Goal: Transaction & Acquisition: Purchase product/service

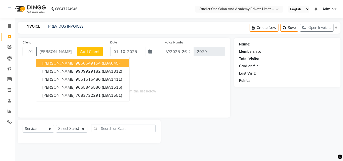
select select "6939"
select select "service"
type input "r"
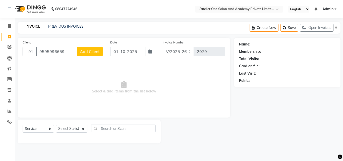
type input "9595996659"
click at [86, 53] on span "Add Client" at bounding box center [90, 51] width 20 height 5
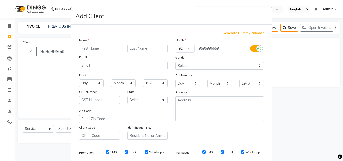
click at [109, 49] on input "text" at bounding box center [99, 49] width 41 height 8
type input "[PERSON_NAME]"
click at [204, 63] on select "Select [DEMOGRAPHIC_DATA] [DEMOGRAPHIC_DATA] Other Prefer Not To Say" at bounding box center [219, 66] width 89 height 8
select select "[DEMOGRAPHIC_DATA]"
click at [175, 62] on select "Select [DEMOGRAPHIC_DATA] [DEMOGRAPHIC_DATA] Other Prefer Not To Say" at bounding box center [219, 66] width 89 height 8
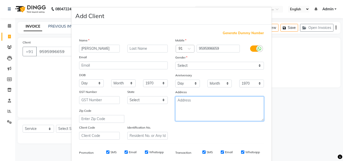
drag, startPoint x: 214, startPoint y: 112, endPoint x: 207, endPoint y: 55, distance: 57.2
click at [207, 55] on div "Mobile Country Code × 91 9595996659 Gender Select [DEMOGRAPHIC_DATA] [DEMOGRAPH…" at bounding box center [220, 89] width 96 height 102
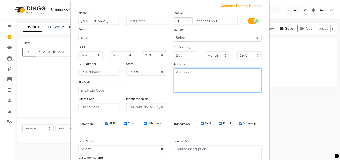
scroll to position [71, 0]
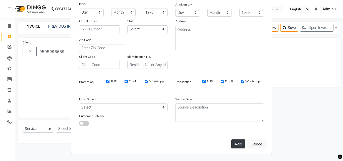
click at [236, 145] on button "Add" at bounding box center [239, 144] width 14 height 9
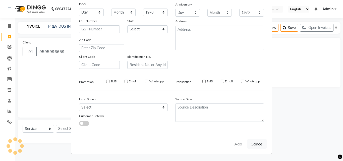
select select
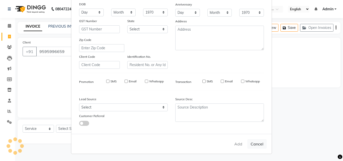
select select
checkbox input "false"
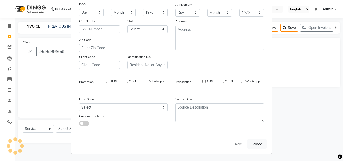
checkbox input "false"
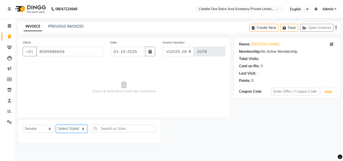
click at [85, 129] on select "Select Stylist [PERSON_NAME] [PERSON_NAME] [PERSON_NAME] [PERSON_NAME] [PERSON_…" at bounding box center [71, 129] width 31 height 8
select select "61341"
click at [56, 125] on select "Select Stylist [PERSON_NAME] [PERSON_NAME] [PERSON_NAME] [PERSON_NAME] [PERSON_…" at bounding box center [71, 129] width 31 height 8
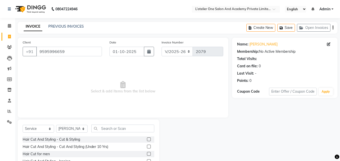
click at [147, 141] on label at bounding box center [149, 140] width 4 height 4
click at [147, 141] on input "checkbox" at bounding box center [148, 139] width 3 height 3
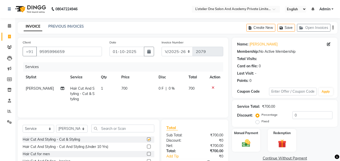
checkbox input "false"
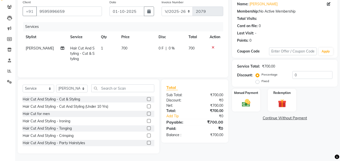
click at [122, 49] on span "700" at bounding box center [124, 48] width 6 height 5
select select "61341"
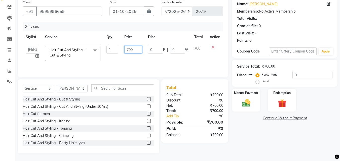
click at [138, 48] on input "700" at bounding box center [132, 50] width 17 height 8
type input "7"
type input "500"
click at [240, 100] on img at bounding box center [246, 103] width 14 height 10
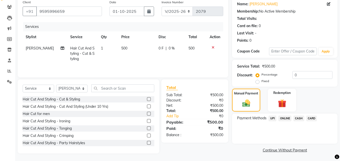
click at [284, 119] on span "ONLINE" at bounding box center [284, 119] width 13 height 6
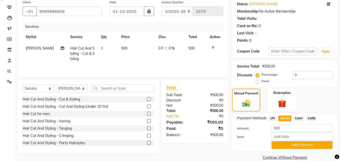
scroll to position [48, 0]
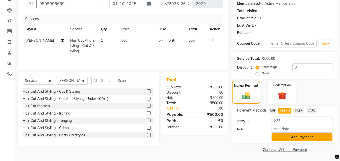
click at [289, 137] on button "Add Payment" at bounding box center [301, 138] width 61 height 8
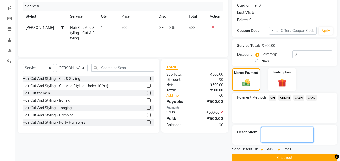
click at [289, 134] on textarea at bounding box center [287, 135] width 52 height 16
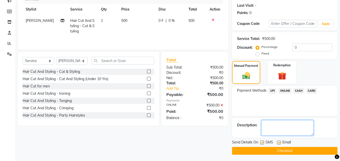
drag, startPoint x: 289, startPoint y: 134, endPoint x: 277, endPoint y: 31, distance: 103.5
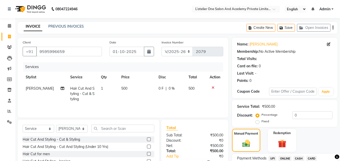
scroll to position [69, 0]
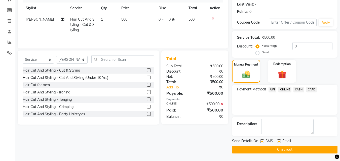
drag, startPoint x: 244, startPoint y: 149, endPoint x: 202, endPoint y: -15, distance: 169.5
click at [202, 0] on html "08047224946 Select Location × L’atelier One Salon And Academy Private Limited, …" at bounding box center [170, 11] width 340 height 161
click at [257, 151] on button "Checkout" at bounding box center [284, 150] width 105 height 8
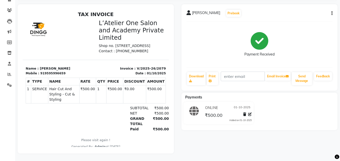
click at [338, 25] on div "[PERSON_NAME] Prebook Payment Received Download Print Email Invoice Send Messag…" at bounding box center [260, 78] width 164 height 149
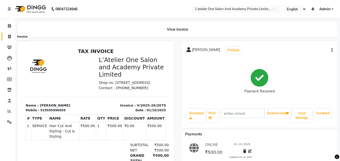
click at [9, 36] on icon at bounding box center [9, 37] width 3 height 4
select select "service"
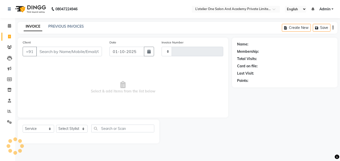
type input "2080"
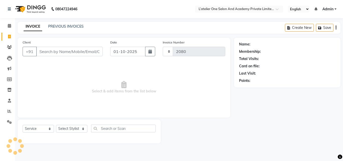
select select "6939"
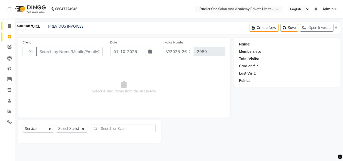
click at [7, 26] on span at bounding box center [9, 26] width 9 height 6
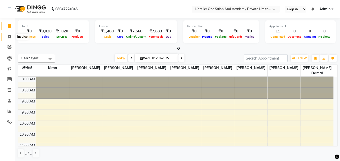
click at [7, 37] on span at bounding box center [9, 37] width 9 height 6
select select "service"
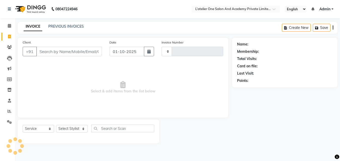
type input "2080"
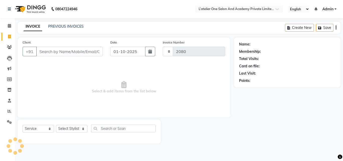
select select "6939"
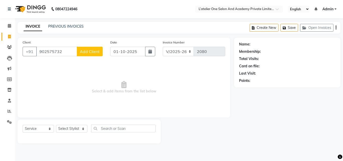
type input "902575732"
click at [83, 53] on span "Add Client" at bounding box center [90, 51] width 20 height 5
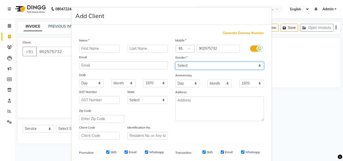
click at [254, 66] on select "Select [DEMOGRAPHIC_DATA] [DEMOGRAPHIC_DATA] Other Prefer Not To Say" at bounding box center [219, 66] width 89 height 8
select select "[DEMOGRAPHIC_DATA]"
click at [175, 62] on select "Select [DEMOGRAPHIC_DATA] [DEMOGRAPHIC_DATA] Other Prefer Not To Say" at bounding box center [219, 66] width 89 height 8
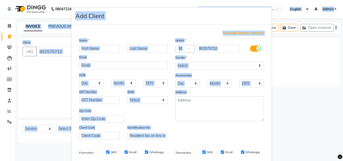
drag, startPoint x: 229, startPoint y: 127, endPoint x: 185, endPoint y: -22, distance: 154.6
click at [185, 0] on html "08047224946 Select Location × L’atelier One Salon And Academy Private Limited, …" at bounding box center [171, 80] width 343 height 161
click at [258, 135] on div "Mobile Country Code × 91 902575732 Gender Select [DEMOGRAPHIC_DATA] [DEMOGRAPHI…" at bounding box center [220, 89] width 96 height 102
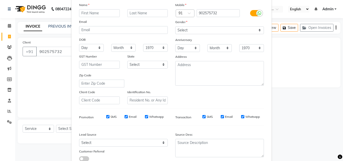
scroll to position [71, 0]
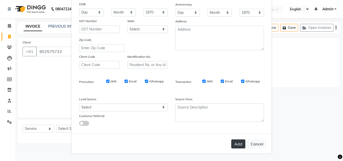
click at [232, 144] on button "Add" at bounding box center [239, 144] width 14 height 9
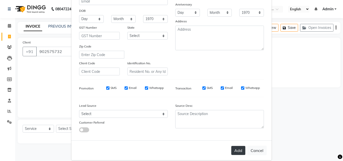
scroll to position [77, 0]
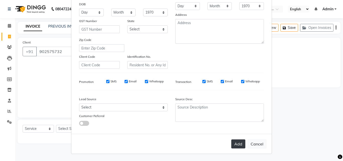
click at [236, 146] on button "Add" at bounding box center [239, 144] width 14 height 9
click at [286, 109] on ngb-modal-window "Add Client Generate Dummy Number Name please enter first name Email DOB Day 01 …" at bounding box center [171, 80] width 343 height 161
click at [190, 154] on div "Add Cancel" at bounding box center [171, 144] width 201 height 20
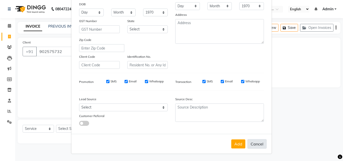
click at [251, 144] on button "Cancel" at bounding box center [257, 144] width 19 height 10
select select
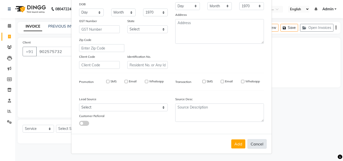
select select
checkbox input "false"
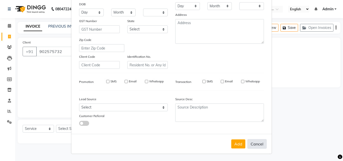
checkbox input "false"
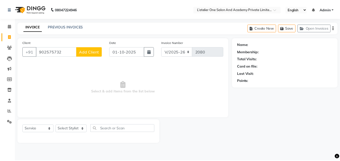
scroll to position [76, 0]
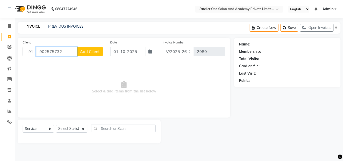
click at [67, 52] on input "902575732" at bounding box center [56, 52] width 41 height 10
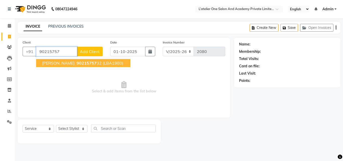
click at [77, 61] on span "90215757" at bounding box center [87, 63] width 20 height 5
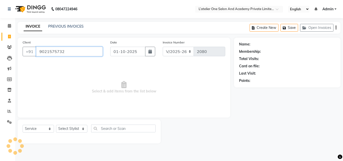
type input "9021575732"
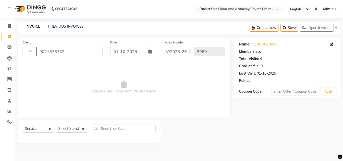
select select "2: Object"
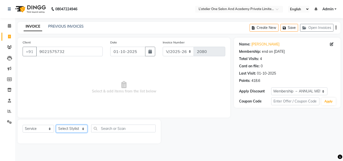
click at [85, 130] on select "Select Stylist [PERSON_NAME] [PERSON_NAME] [PERSON_NAME] [PERSON_NAME] [PERSON_…" at bounding box center [71, 129] width 31 height 8
select select "61341"
click at [56, 125] on select "Select Stylist [PERSON_NAME] [PERSON_NAME] [PERSON_NAME] [PERSON_NAME] [PERSON_…" at bounding box center [71, 129] width 31 height 8
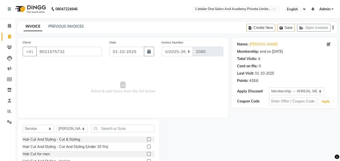
click at [147, 140] on label at bounding box center [149, 140] width 4 height 4
click at [147, 140] on input "checkbox" at bounding box center [148, 139] width 3 height 3
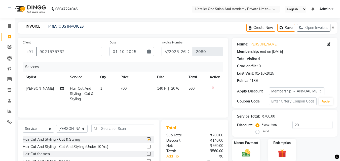
checkbox input "false"
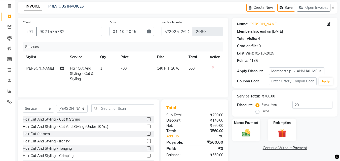
scroll to position [40, 0]
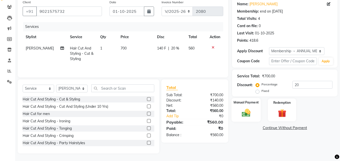
click at [239, 115] on img at bounding box center [246, 113] width 14 height 10
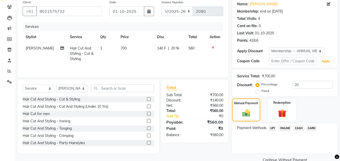
click at [285, 129] on span "ONLINE" at bounding box center [284, 128] width 13 height 6
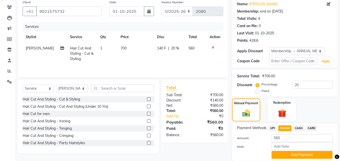
scroll to position [58, 0]
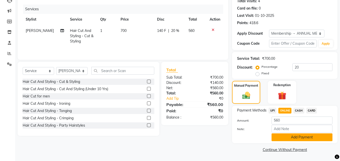
click at [285, 136] on button "Add Payment" at bounding box center [301, 138] width 61 height 8
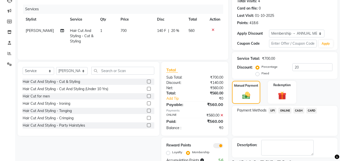
scroll to position [79, 0]
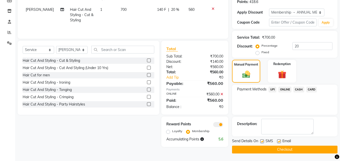
click at [270, 150] on button "Checkout" at bounding box center [284, 150] width 105 height 8
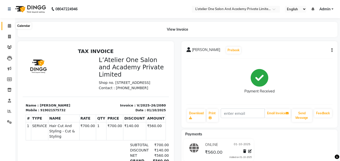
click at [9, 26] on icon at bounding box center [9, 26] width 3 height 4
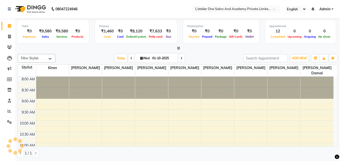
scroll to position [208, 0]
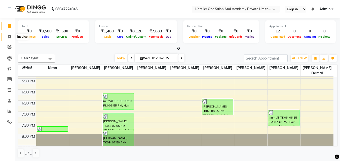
click at [8, 38] on span at bounding box center [9, 37] width 9 height 6
select select "service"
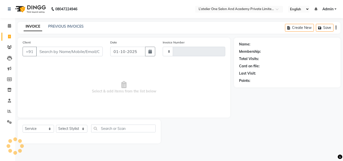
type input "2081"
select select "6939"
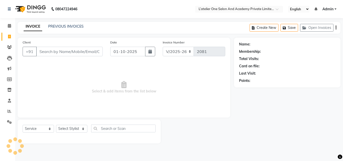
click at [62, 55] on input "Client" at bounding box center [69, 52] width 67 height 10
drag, startPoint x: 77, startPoint y: 126, endPoint x: 79, endPoint y: 107, distance: 19.0
click at [79, 107] on div "Client +91 Date [DATE] Invoice Number V/2025 V/[PHONE_NUMBER] Select & add item…" at bounding box center [124, 91] width 220 height 106
select select "55369"
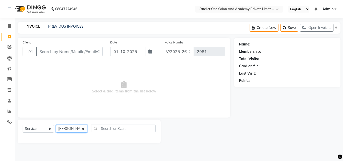
click at [56, 125] on select "Select Stylist [PERSON_NAME] [PERSON_NAME] [PERSON_NAME] [PERSON_NAME] [PERSON_…" at bounding box center [71, 129] width 31 height 8
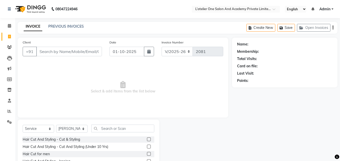
click at [147, 141] on label at bounding box center [149, 140] width 4 height 4
click at [147, 141] on input "checkbox" at bounding box center [148, 139] width 3 height 3
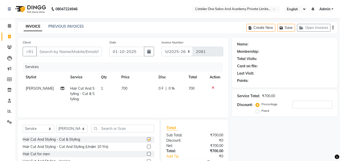
checkbox input "false"
click at [78, 53] on input "Client" at bounding box center [69, 52] width 66 height 10
type input "8"
type input "0"
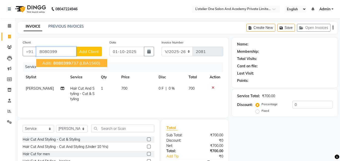
click at [63, 62] on span "8080399" at bounding box center [62, 63] width 18 height 5
type input "8080399737"
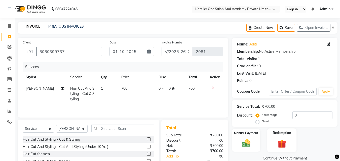
scroll to position [40, 0]
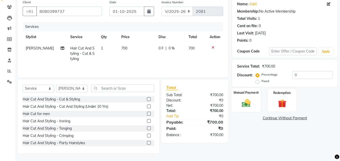
click at [240, 104] on img at bounding box center [246, 103] width 14 height 10
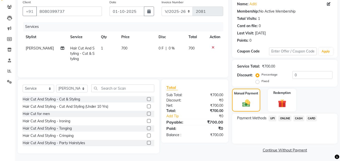
click at [274, 119] on span "UPI" at bounding box center [272, 119] width 8 height 6
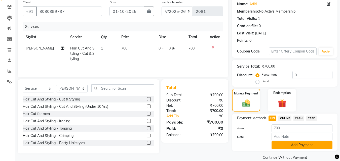
click at [282, 148] on button "Add Payment" at bounding box center [301, 145] width 61 height 8
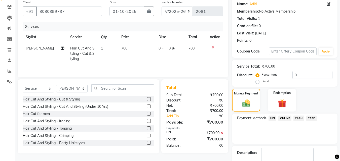
scroll to position [69, 0]
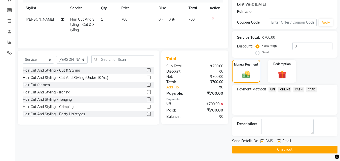
click at [276, 151] on button "Checkout" at bounding box center [284, 150] width 105 height 8
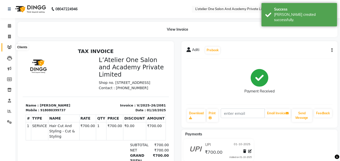
click at [10, 45] on span at bounding box center [9, 48] width 9 height 6
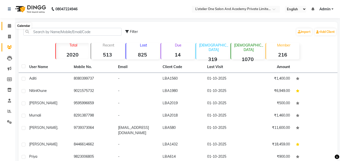
click at [12, 23] on span at bounding box center [9, 26] width 9 height 6
